Goal: Task Accomplishment & Management: Complete application form

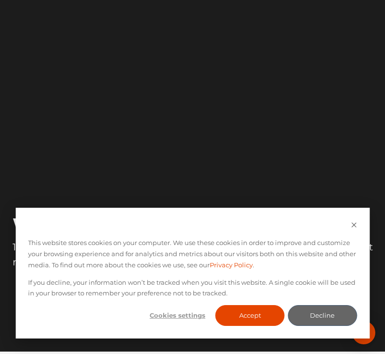
scroll to position [65, 0]
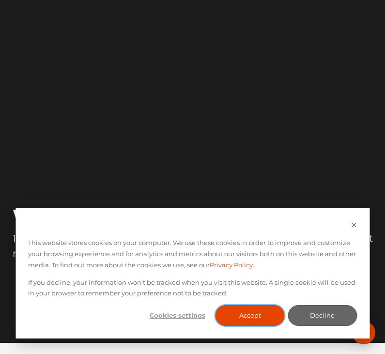
click at [251, 308] on button "Accept" at bounding box center [250, 315] width 69 height 21
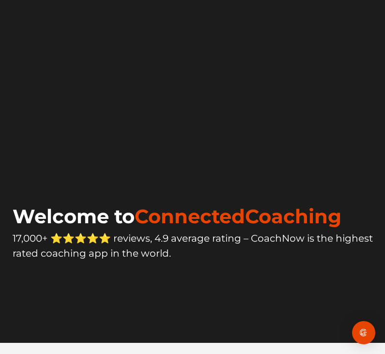
click at [324, 103] on video at bounding box center [193, 79] width 366 height 183
click at [124, 24] on video at bounding box center [193, 79] width 366 height 183
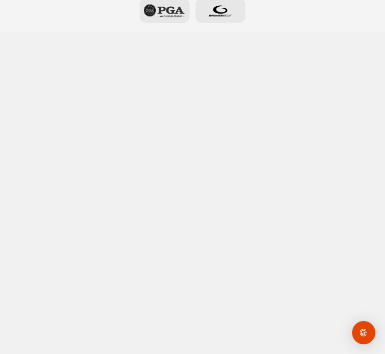
scroll to position [0, 0]
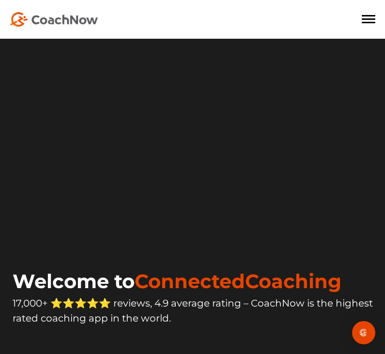
click at [371, 23] on span at bounding box center [369, 22] width 14 height 1
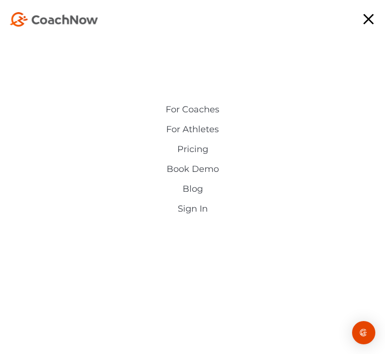
click at [193, 208] on link "Sign In" at bounding box center [192, 209] width 223 height 10
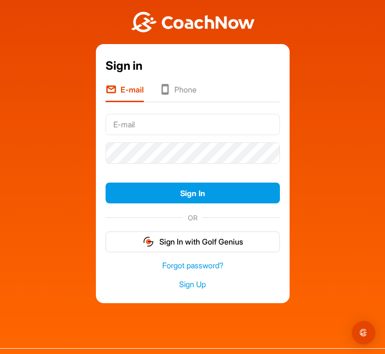
click at [167, 129] on input "text" at bounding box center [193, 124] width 174 height 21
click at [172, 91] on li "Phone" at bounding box center [177, 93] width 37 height 18
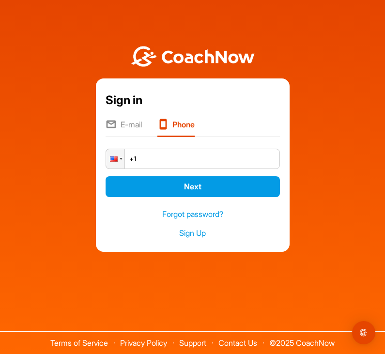
click at [147, 162] on input "+1" at bounding box center [193, 159] width 174 height 20
click at [131, 123] on li "E-mail" at bounding box center [124, 128] width 36 height 18
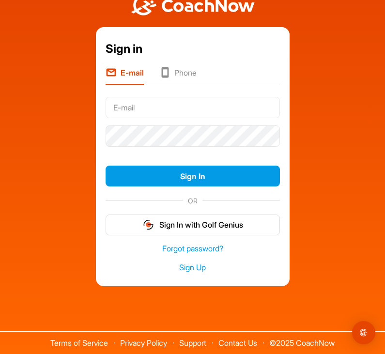
scroll to position [16, 0]
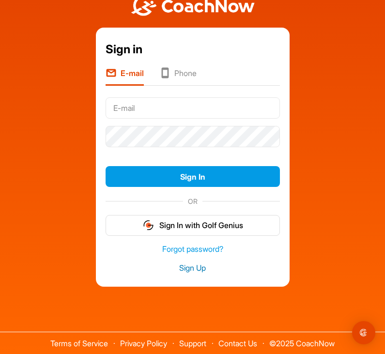
click at [187, 266] on link "Sign Up" at bounding box center [193, 268] width 174 height 11
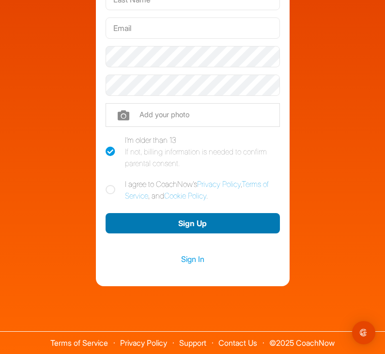
scroll to position [97, 0]
click at [191, 223] on button "Sign Up" at bounding box center [193, 223] width 174 height 21
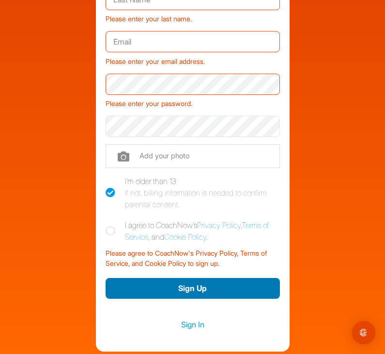
scroll to position [0, 0]
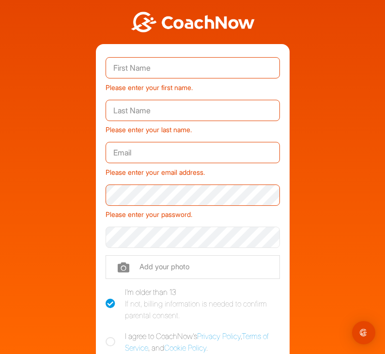
click at [179, 70] on input "text" at bounding box center [193, 67] width 174 height 21
type input "[PERSON_NAME]"
type input "Costa"
click at [155, 152] on input "text" at bounding box center [193, 152] width 174 height 21
type input "F"
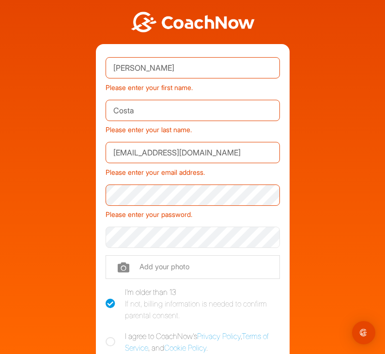
type input "[EMAIL_ADDRESS][DOMAIN_NAME]"
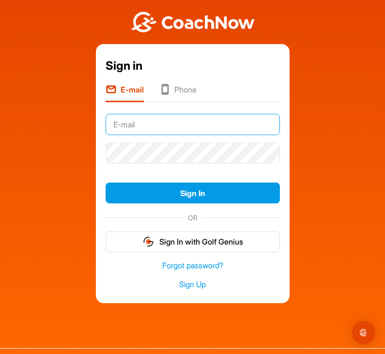
type input "[EMAIL_ADDRESS][DOMAIN_NAME]"
click at [241, 121] on input "[EMAIL_ADDRESS][DOMAIN_NAME]" at bounding box center [193, 124] width 174 height 21
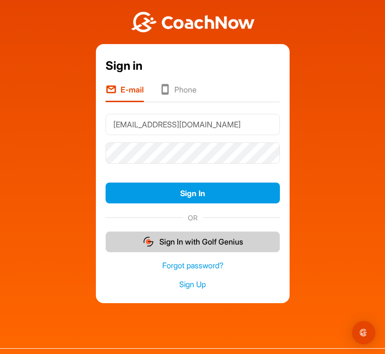
click at [277, 240] on button "Sign In with Golf Genius" at bounding box center [193, 242] width 174 height 21
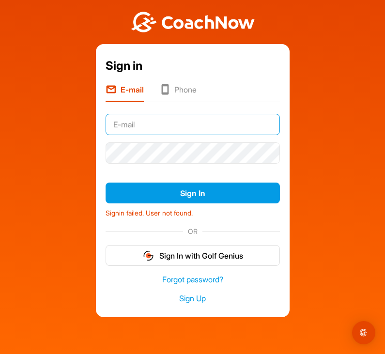
click at [201, 129] on input "text" at bounding box center [193, 124] width 174 height 21
type input "[EMAIL_ADDRESS][DOMAIN_NAME]"
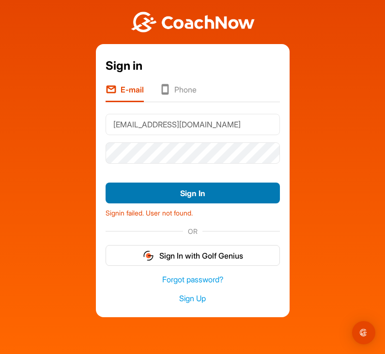
click at [204, 190] on button "Sign In" at bounding box center [193, 193] width 174 height 21
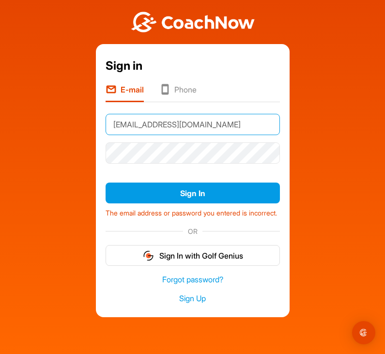
click at [254, 117] on input "[EMAIL_ADDRESS][DOMAIN_NAME]" at bounding box center [193, 124] width 174 height 21
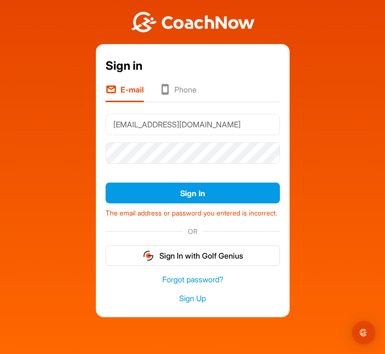
click at [111, 172] on form "[EMAIL_ADDRESS][DOMAIN_NAME] Sign In The email address or password you entered …" at bounding box center [193, 187] width 174 height 155
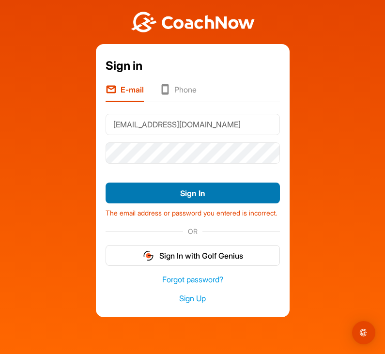
click at [186, 190] on button "Sign In" at bounding box center [193, 193] width 174 height 21
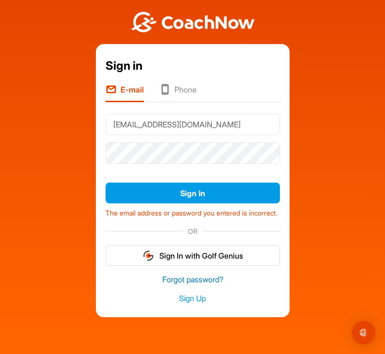
click at [192, 285] on link "Forgot password?" at bounding box center [193, 279] width 174 height 11
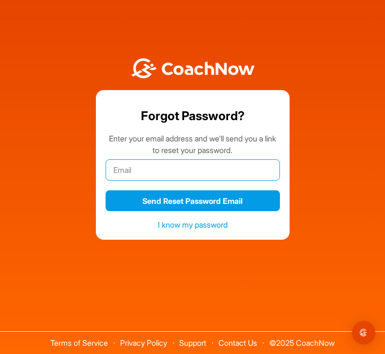
click at [173, 175] on input "email" at bounding box center [193, 169] width 174 height 21
type input "[EMAIL_ADDRESS][DOMAIN_NAME]"
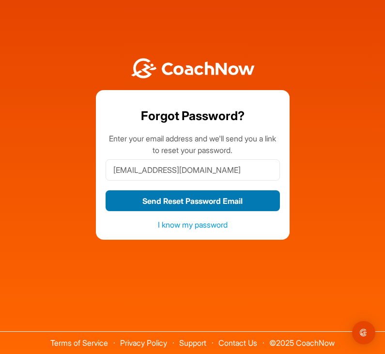
click at [190, 200] on button "Send Reset Password Email" at bounding box center [193, 200] width 174 height 21
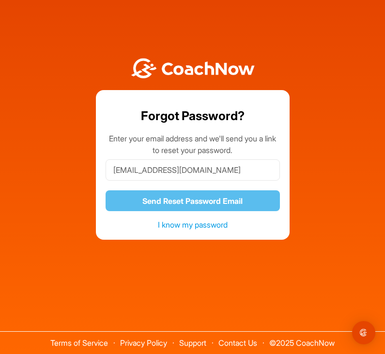
click at [175, 226] on link "I know my password" at bounding box center [193, 225] width 70 height 10
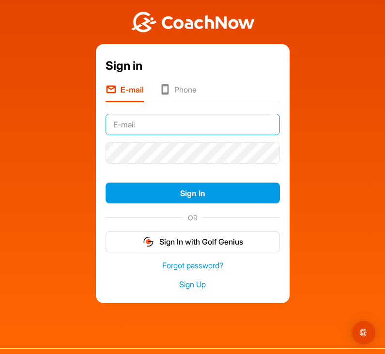
type input "[EMAIL_ADDRESS][DOMAIN_NAME]"
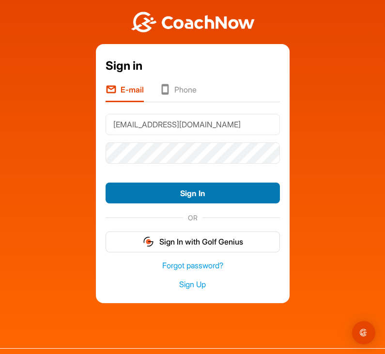
click at [197, 192] on button "Sign In" at bounding box center [193, 193] width 174 height 21
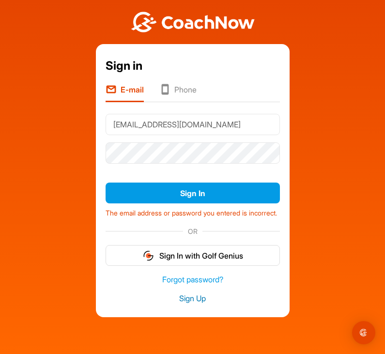
click at [185, 304] on link "Sign Up" at bounding box center [193, 298] width 174 height 11
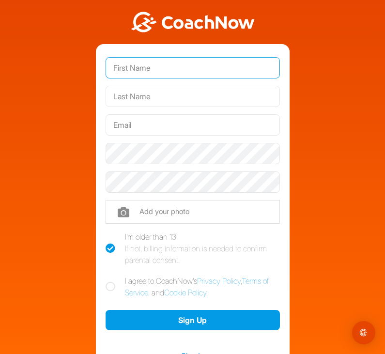
click at [154, 68] on input "text" at bounding box center [193, 67] width 174 height 21
type input "[PERSON_NAME]"
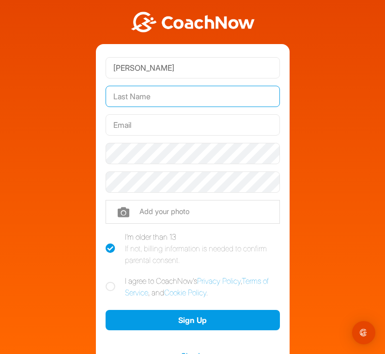
click at [133, 94] on input "text" at bounding box center [193, 96] width 174 height 21
type input "Costa"
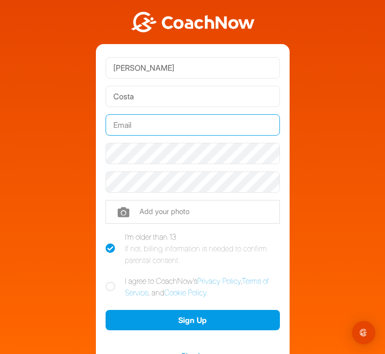
click at [121, 128] on input "text" at bounding box center [193, 124] width 174 height 21
type input "[EMAIL_ADDRESS][DOMAIN_NAME]"
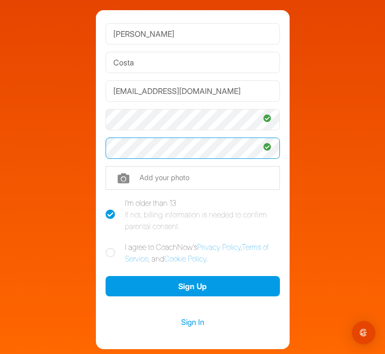
scroll to position [38, 0]
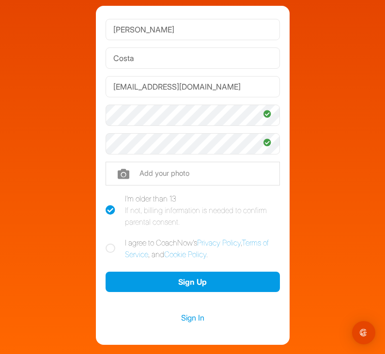
click at [112, 242] on label "I agree to CoachNow's Privacy Policy , Terms of Service , and Cookie Policy ." at bounding box center [193, 248] width 174 height 23
click at [112, 242] on input "I agree to CoachNow's Privacy Policy , Terms of Service , and Cookie Policy ." at bounding box center [109, 240] width 6 height 6
checkbox input "true"
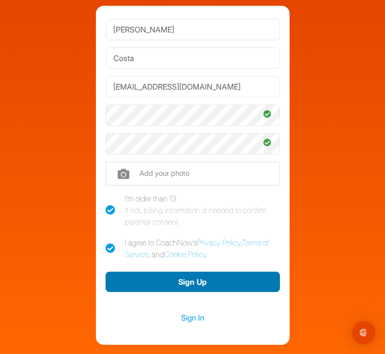
click at [188, 282] on button "Sign Up" at bounding box center [193, 282] width 174 height 21
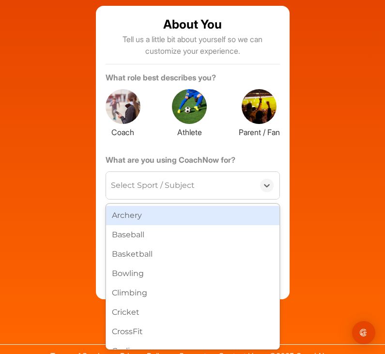
click at [162, 186] on div "Select Sport / Subject" at bounding box center [153, 186] width 84 height 12
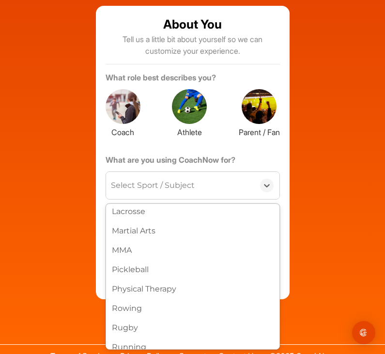
scroll to position [330, 0]
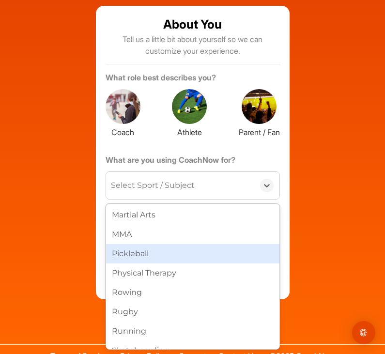
click at [134, 253] on div "Pickleball" at bounding box center [192, 253] width 173 height 19
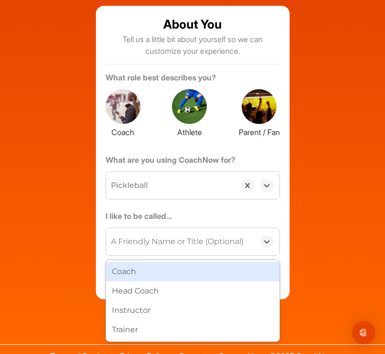
click at [141, 240] on div "A Friendly Name or Title (Optional)" at bounding box center [177, 242] width 133 height 12
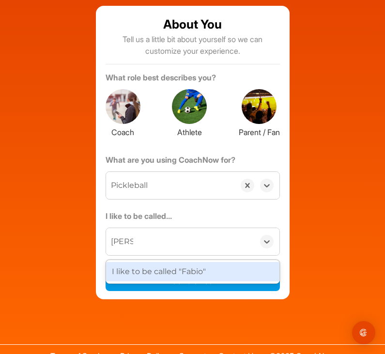
type input "[PERSON_NAME]"
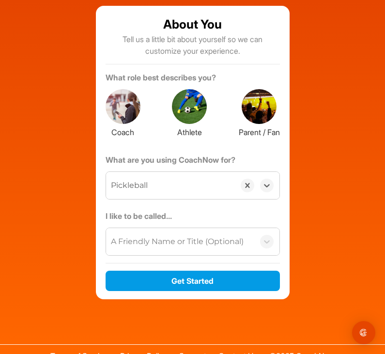
click at [134, 109] on div at bounding box center [123, 106] width 35 height 35
click at [191, 110] on div at bounding box center [189, 106] width 35 height 35
click at [122, 111] on div at bounding box center [123, 106] width 35 height 35
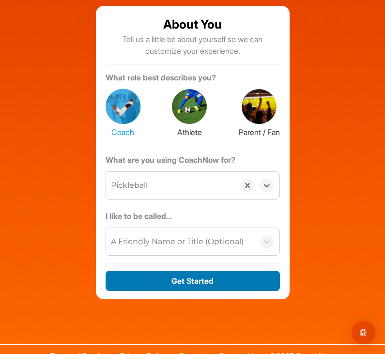
drag, startPoint x: 189, startPoint y: 279, endPoint x: 153, endPoint y: 226, distance: 64.5
click at [153, 226] on form "About You Tell us a little bit about yourself so we can customize your experien…" at bounding box center [193, 154] width 174 height 279
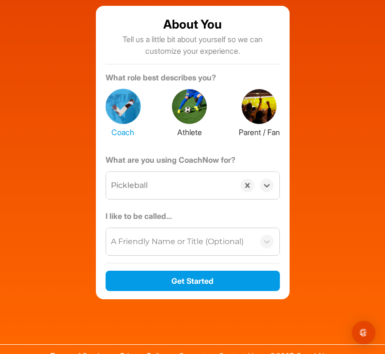
click at [138, 233] on div "A Friendly Name or Title (Optional)" at bounding box center [180, 241] width 148 height 27
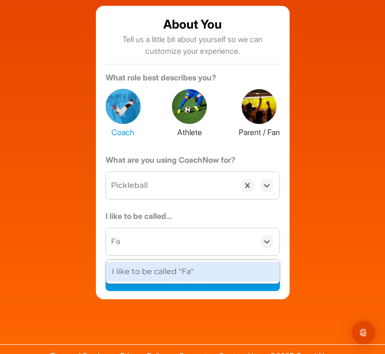
type input "Fab"
click at [160, 269] on div "I like to be called "Fab"" at bounding box center [192, 271] width 173 height 19
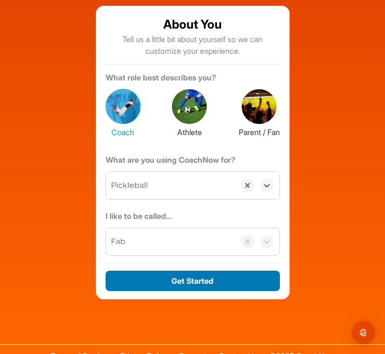
click at [202, 280] on button "Get Started" at bounding box center [193, 281] width 174 height 21
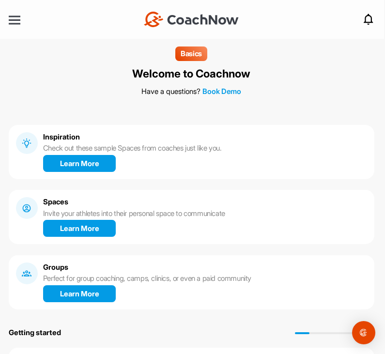
click at [79, 30] on nav "+ Create New Space New Group New Tag New List New Template Notifications Invita…" at bounding box center [191, 19] width 385 height 39
click at [15, 19] on div at bounding box center [15, 19] width 12 height 1
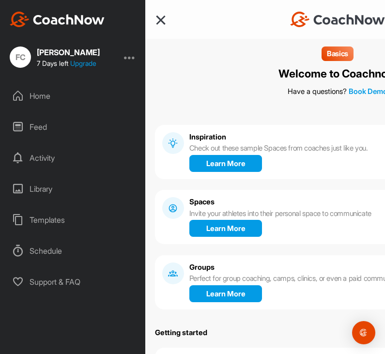
click at [135, 52] on div at bounding box center [130, 57] width 12 height 12
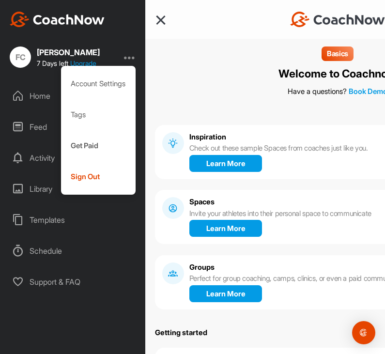
click at [126, 47] on div "FC [PERSON_NAME] 7 Days left Upgrade Account Settings Tags Get Paid Sign Out" at bounding box center [68, 56] width 136 height 21
